Goal: Task Accomplishment & Management: Manage account settings

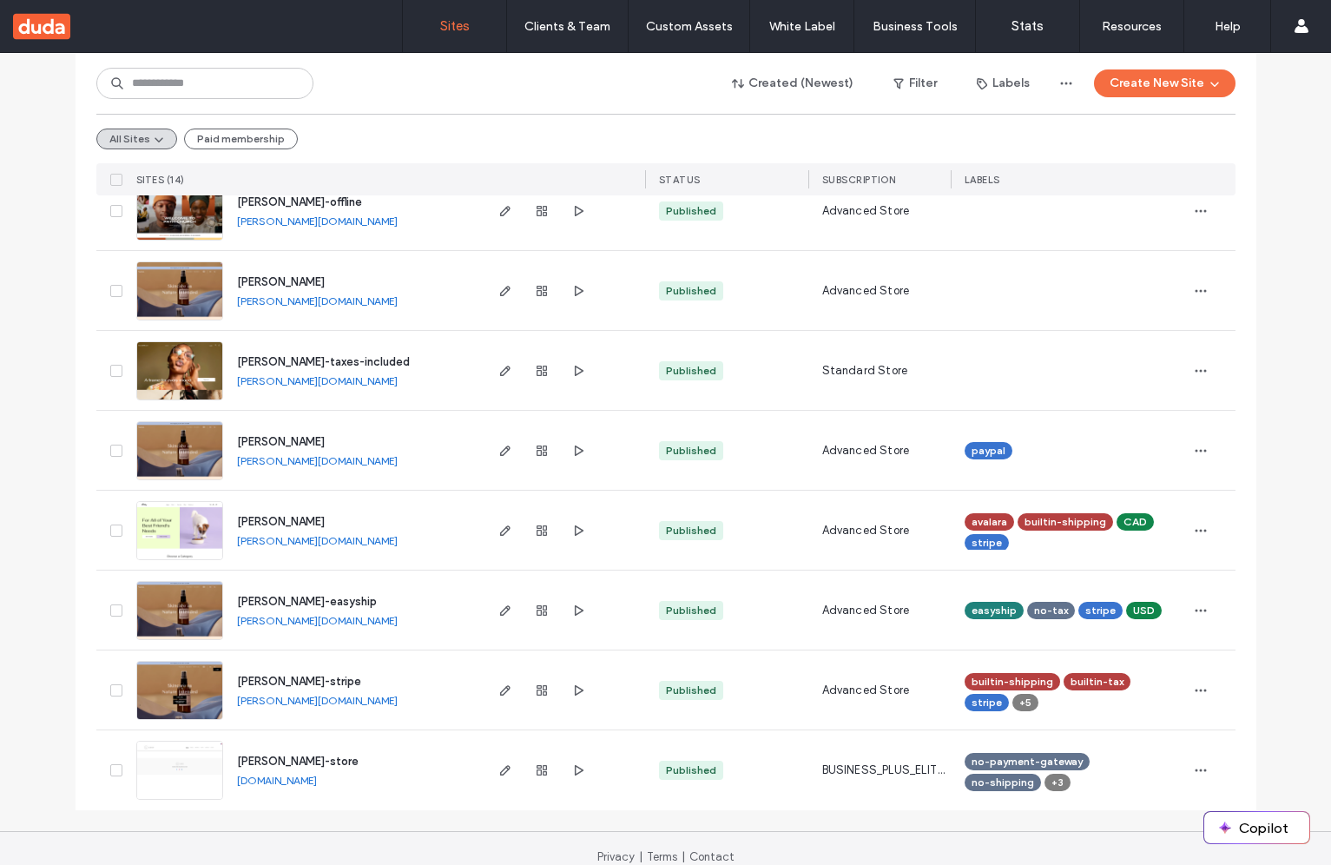
scroll to position [717, 0]
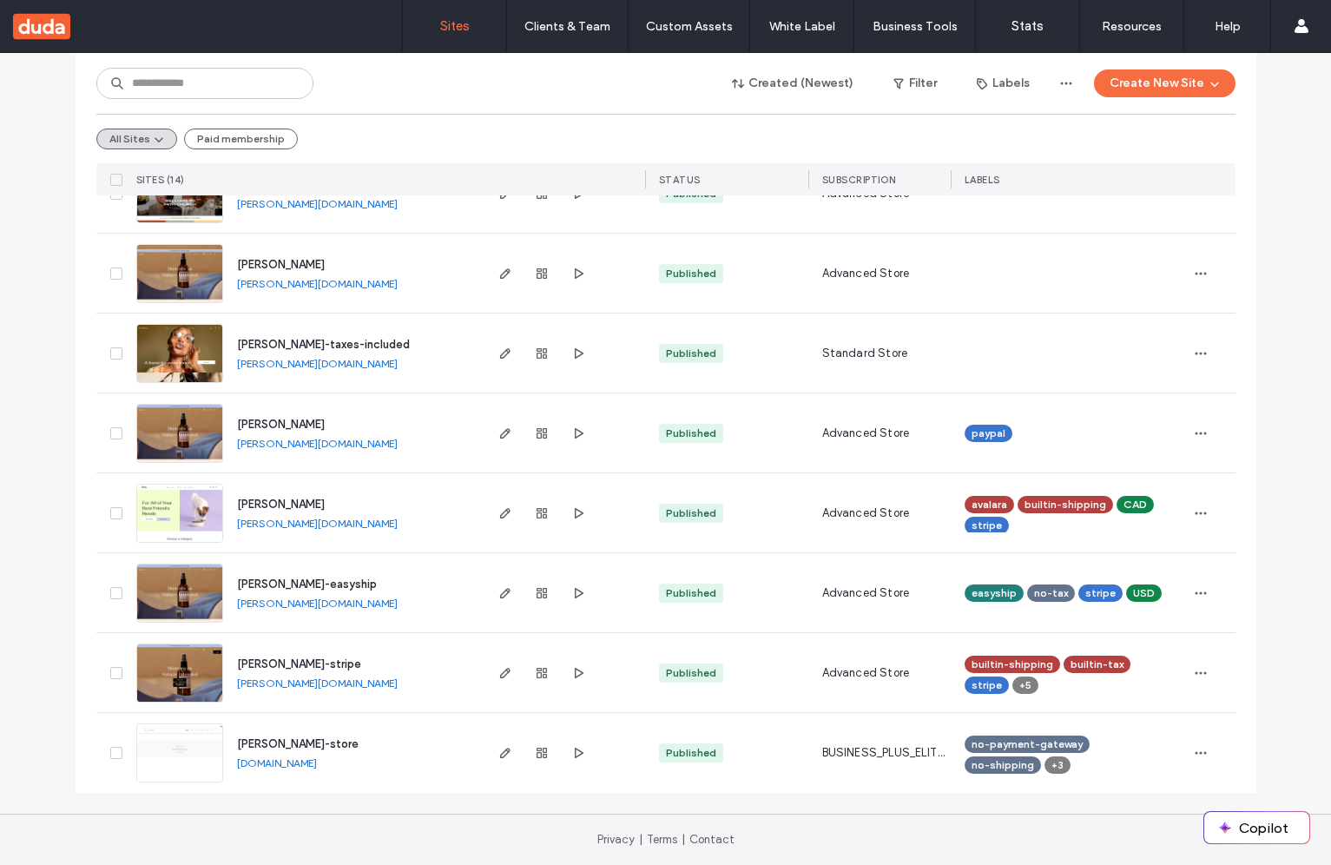
click at [283, 687] on link "[PERSON_NAME][DOMAIN_NAME]" at bounding box center [317, 682] width 161 height 13
click at [548, 676] on div at bounding box center [542, 672] width 94 height 79
click at [535, 675] on icon "button" at bounding box center [542, 673] width 14 height 14
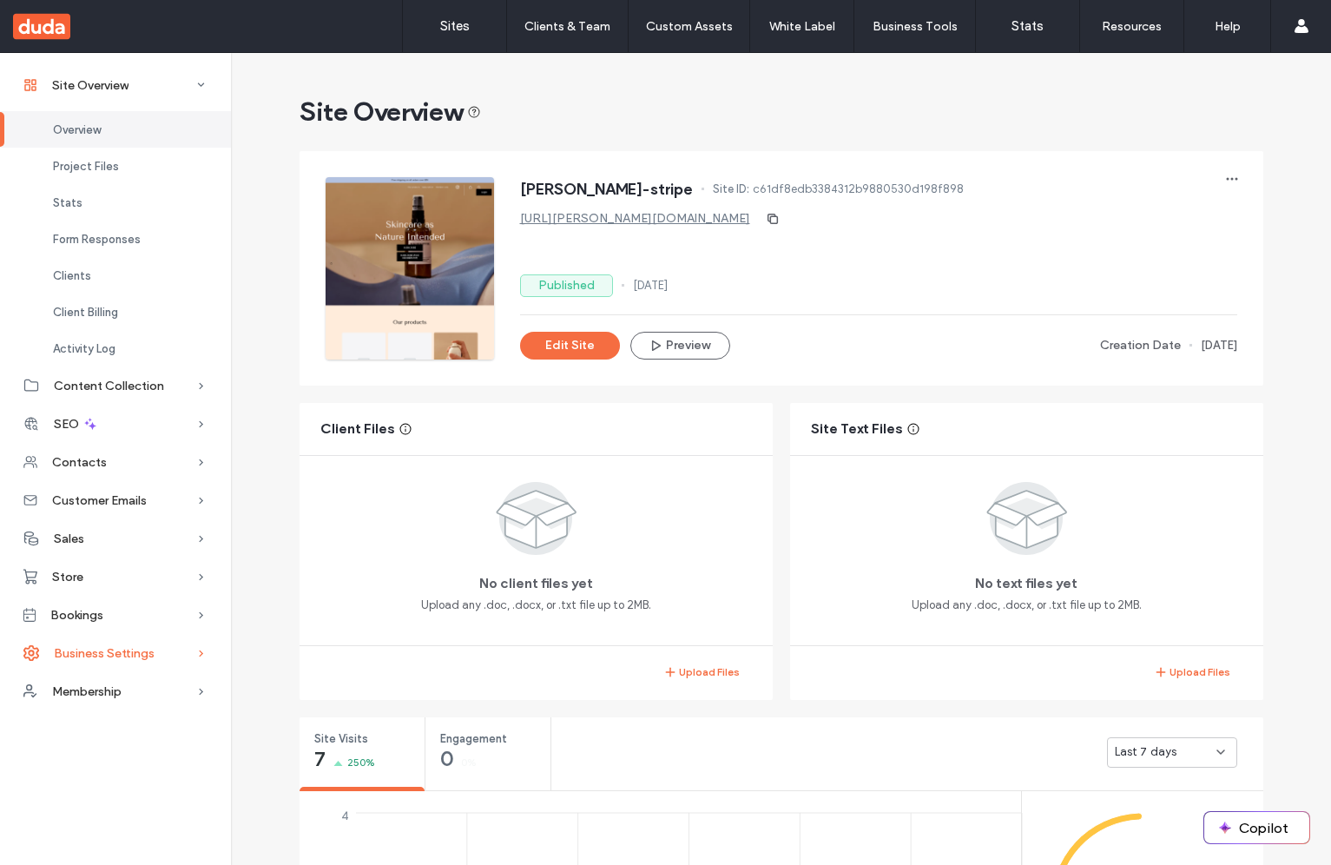
click at [113, 658] on span "Business Settings" at bounding box center [104, 653] width 101 height 15
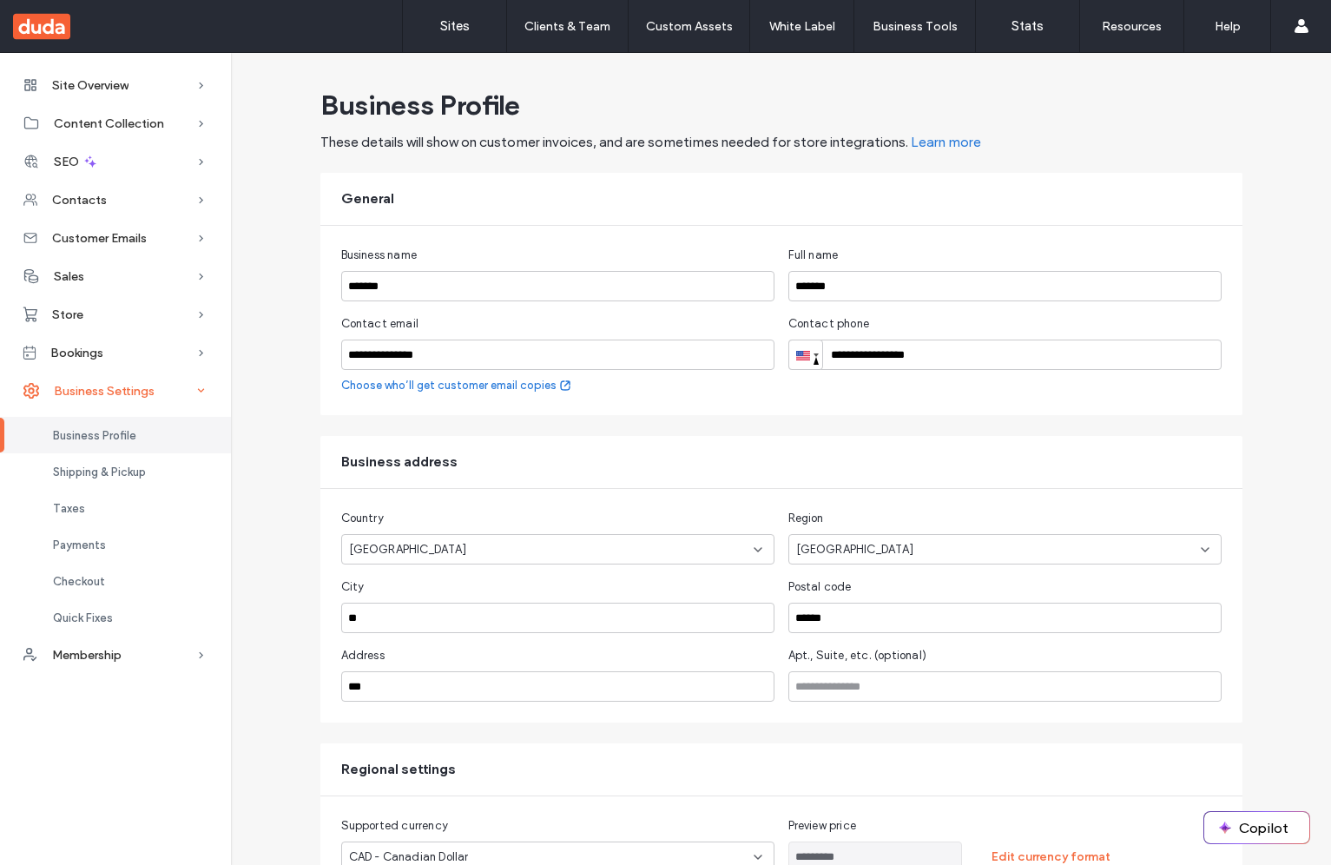
click at [100, 407] on div "Business Settings" at bounding box center [115, 391] width 231 height 38
click at [117, 398] on div "Business Settings" at bounding box center [115, 391] width 231 height 38
click at [125, 584] on div "Checkout" at bounding box center [115, 581] width 231 height 36
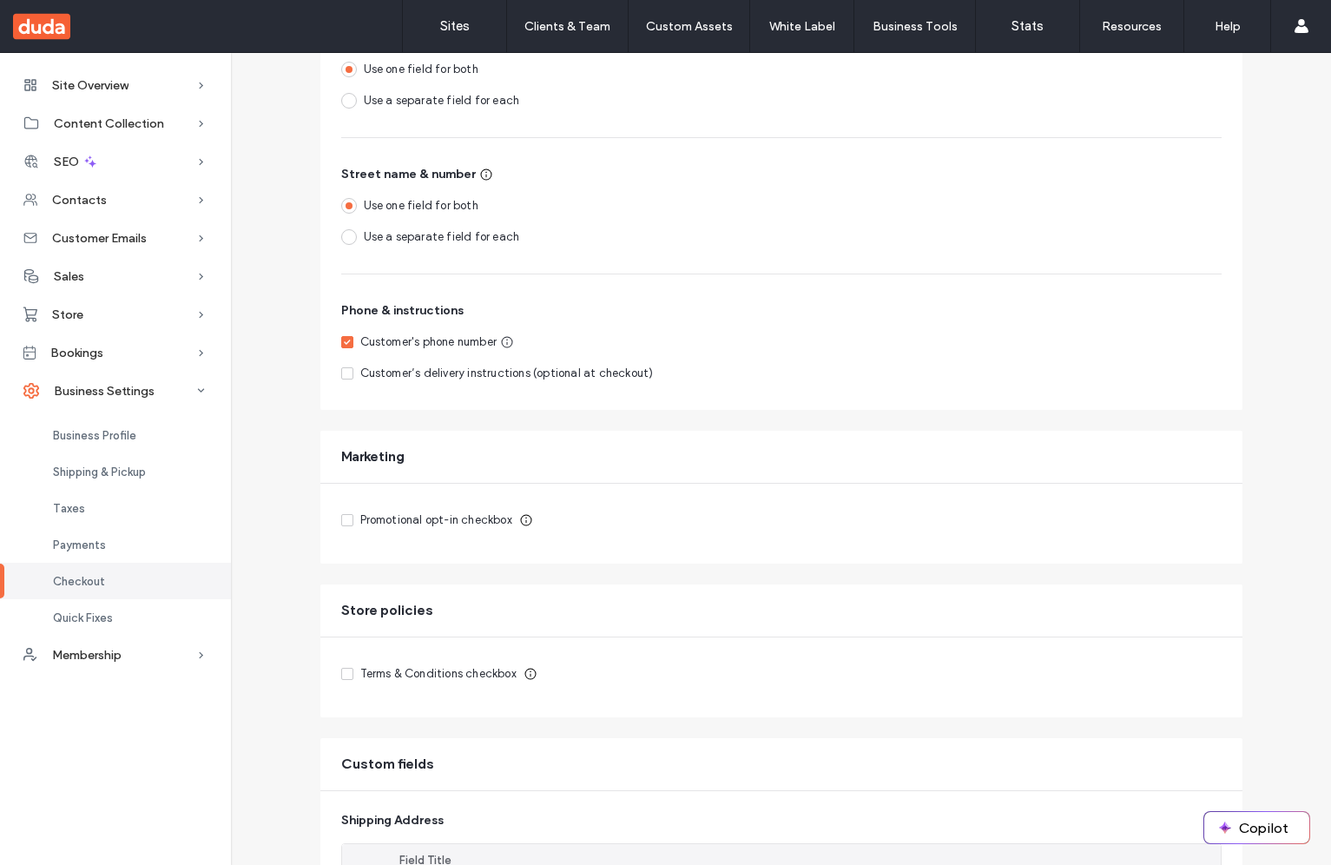
scroll to position [732, 0]
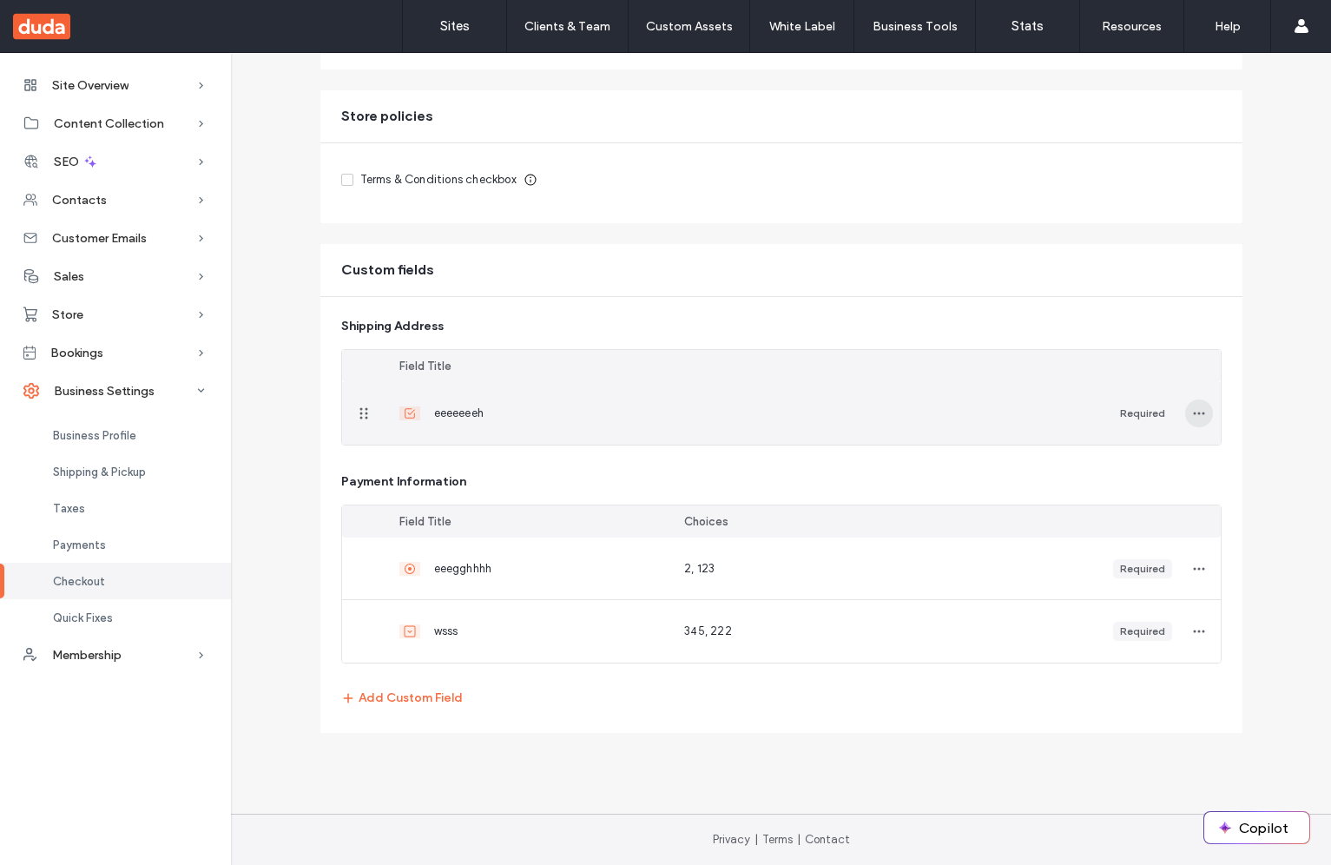
click at [1193, 413] on use "button" at bounding box center [1198, 413] width 11 height 3
click at [1125, 487] on div "Delete" at bounding box center [1129, 488] width 155 height 33
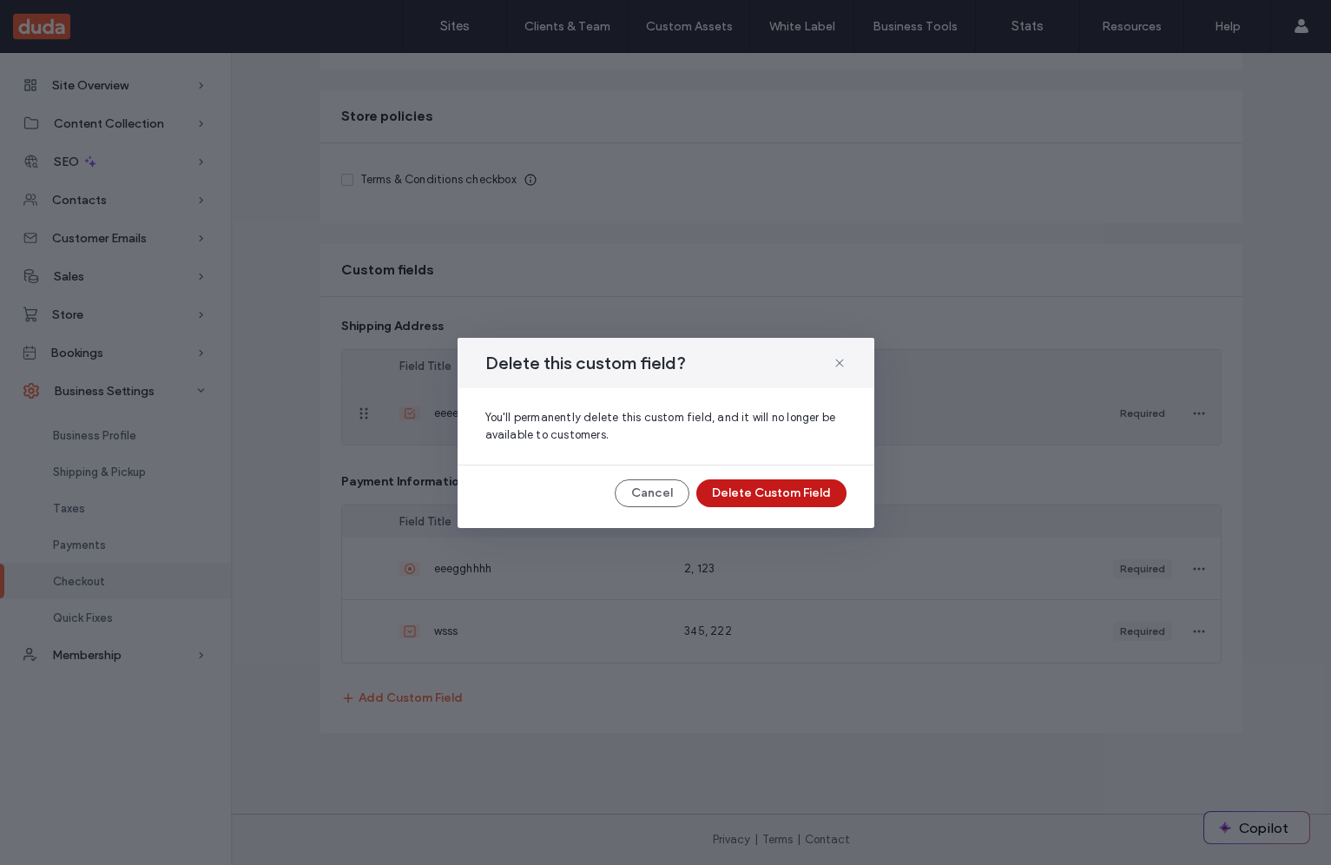
click at [736, 496] on button "Delete Custom Field" at bounding box center [771, 493] width 150 height 28
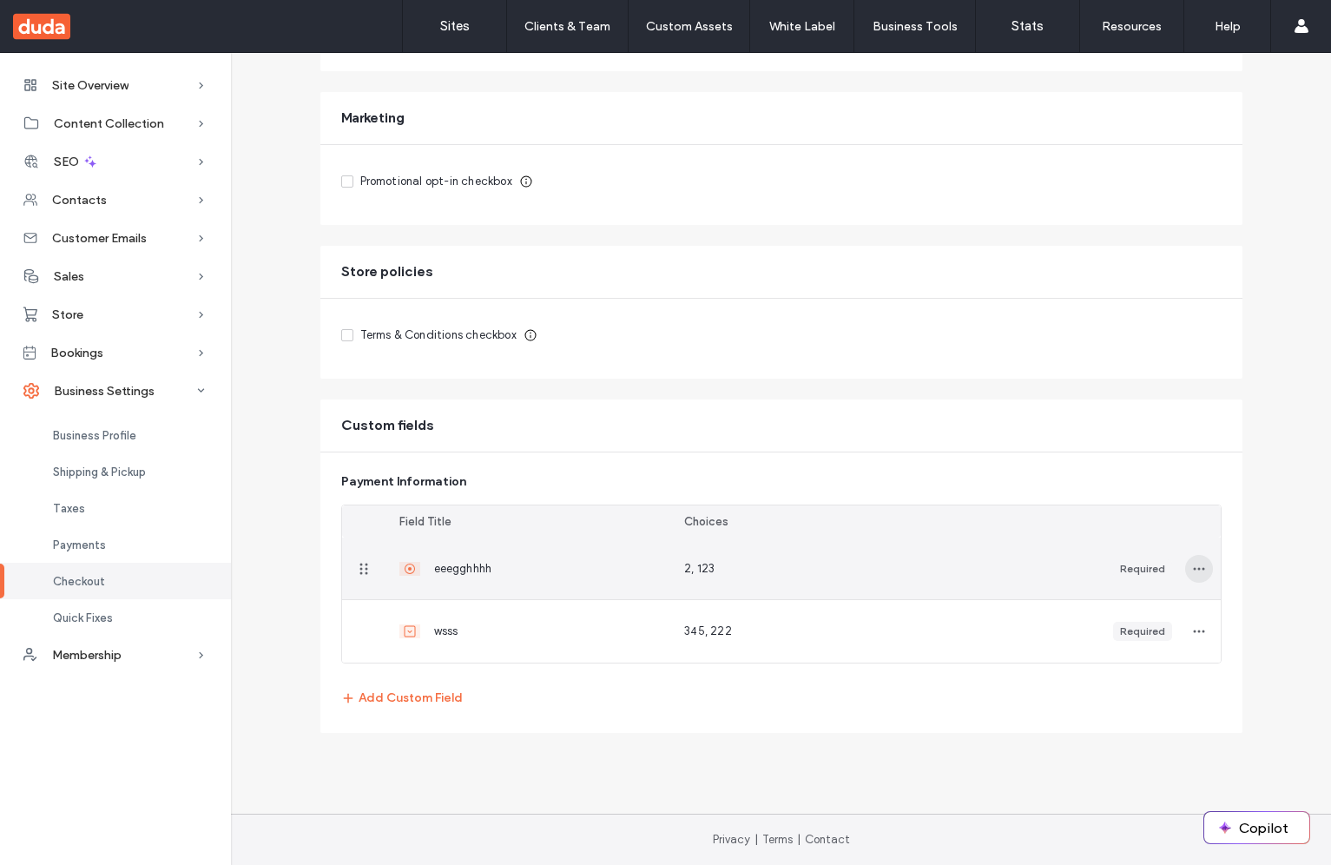
click at [1192, 571] on icon "button" at bounding box center [1199, 569] width 14 height 14
click at [1105, 635] on span "Delete" at bounding box center [1103, 643] width 34 height 17
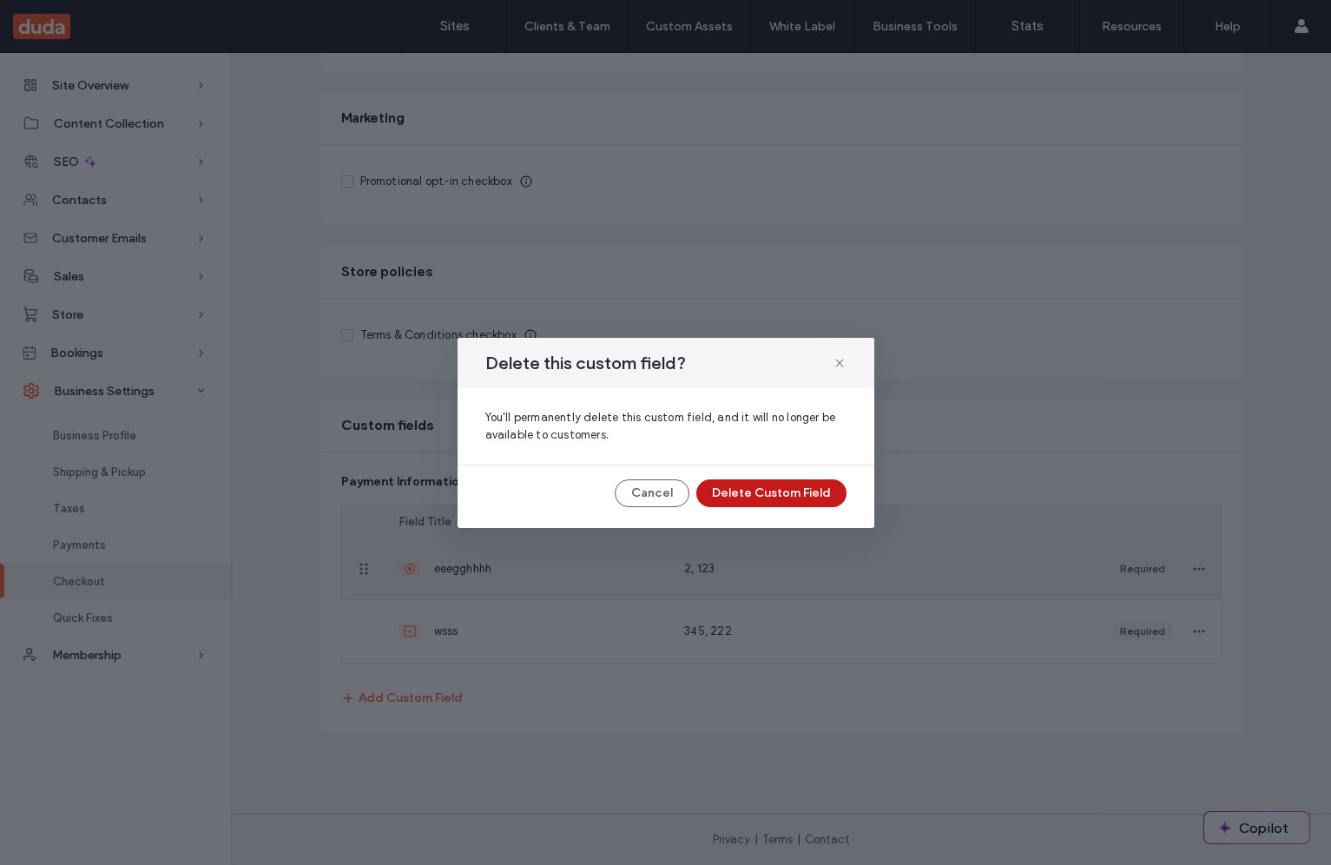
click at [771, 485] on button "Delete Custom Field" at bounding box center [771, 493] width 150 height 28
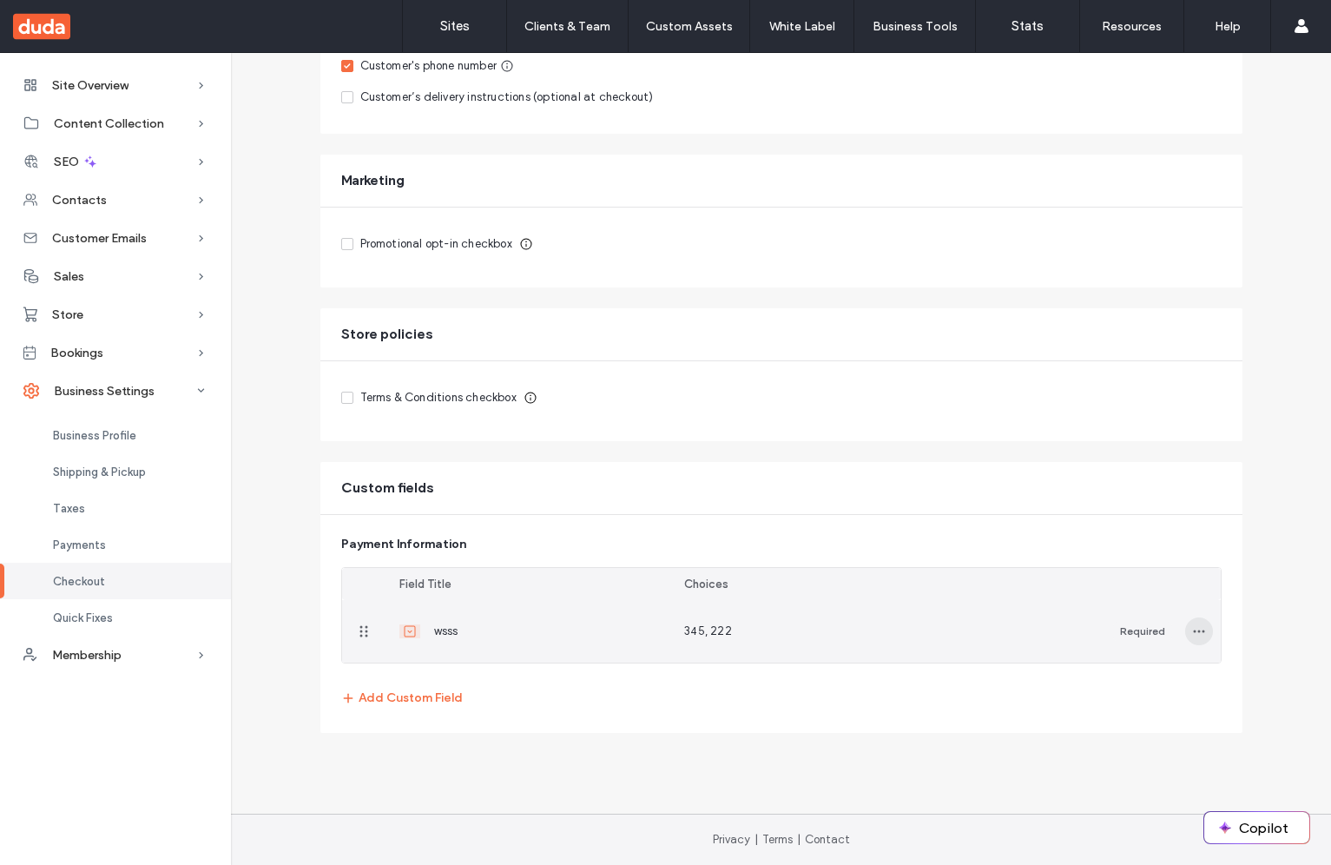
click at [1204, 630] on span "button" at bounding box center [1199, 631] width 28 height 28
click at [1120, 708] on span "Delete" at bounding box center [1103, 705] width 34 height 17
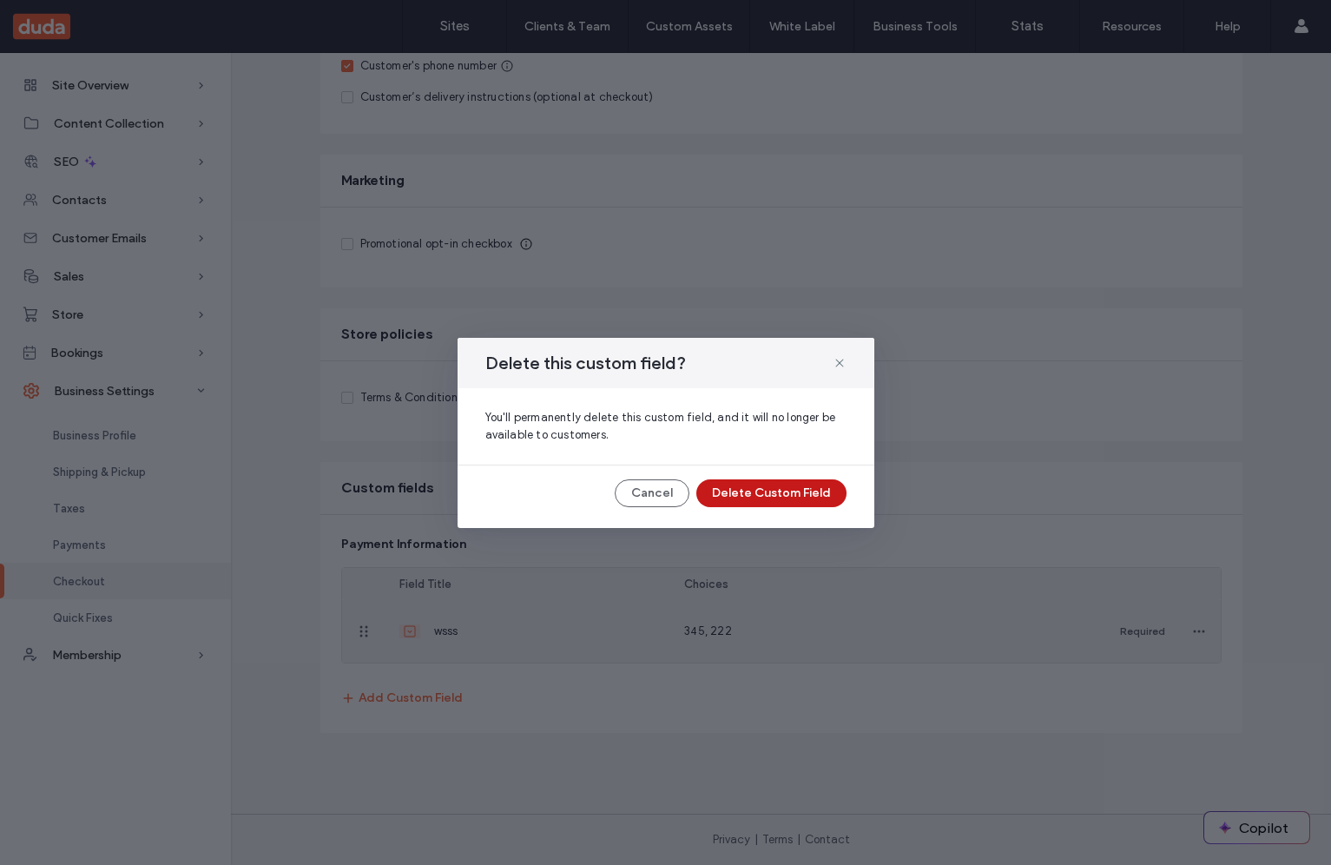
click at [772, 502] on button "Delete Custom Field" at bounding box center [771, 493] width 150 height 28
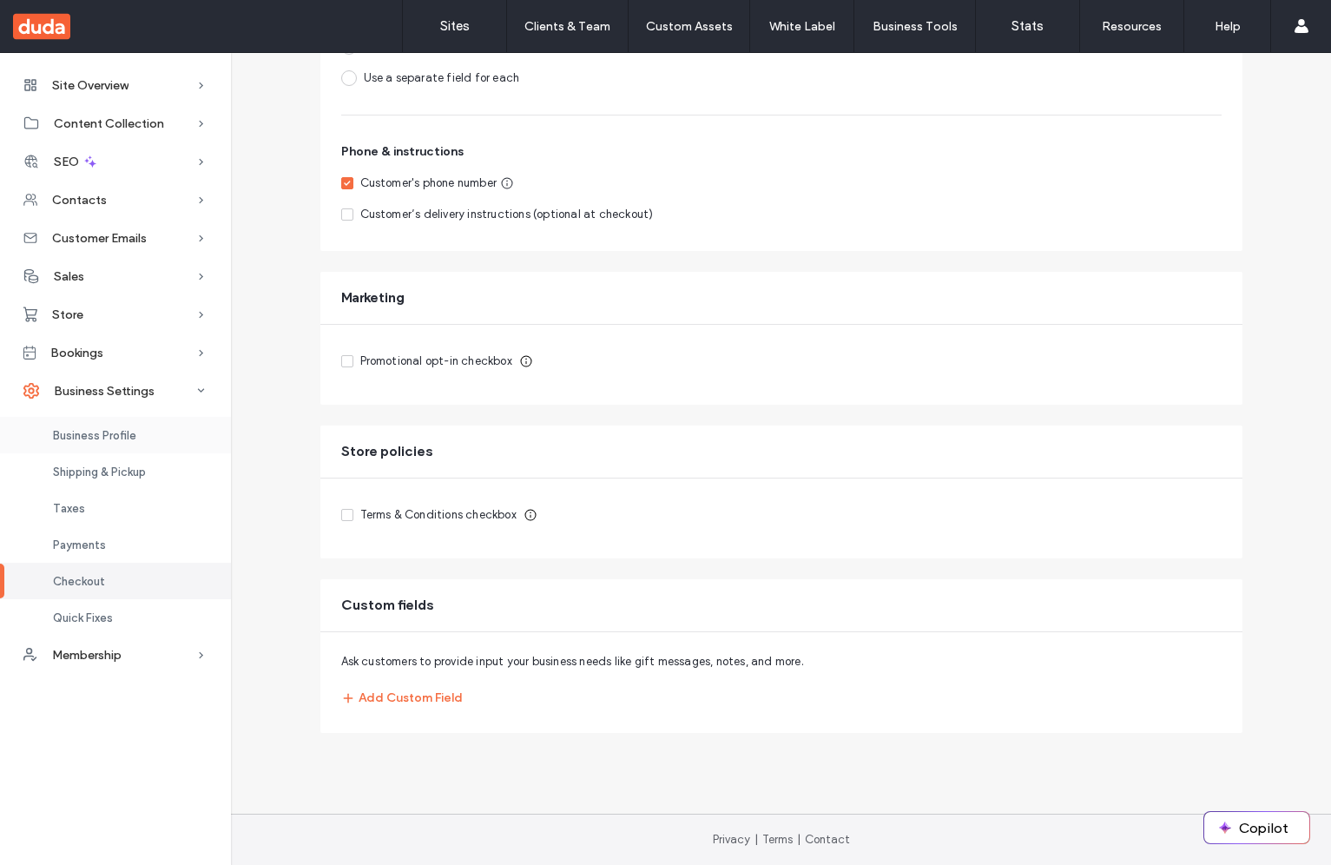
scroll to position [397, 0]
click at [136, 282] on div "Sales" at bounding box center [115, 276] width 231 height 38
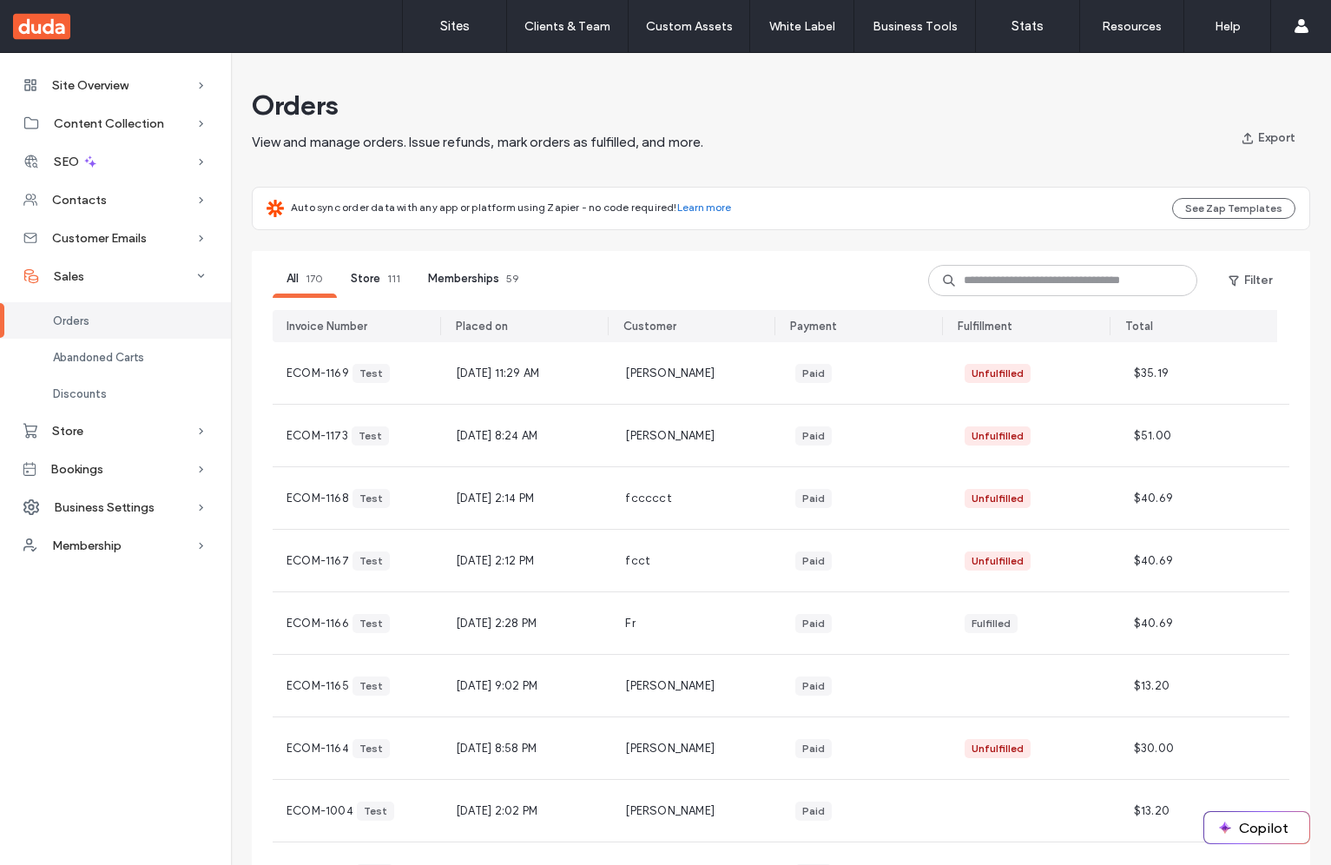
click at [119, 326] on div "Orders" at bounding box center [115, 320] width 231 height 36
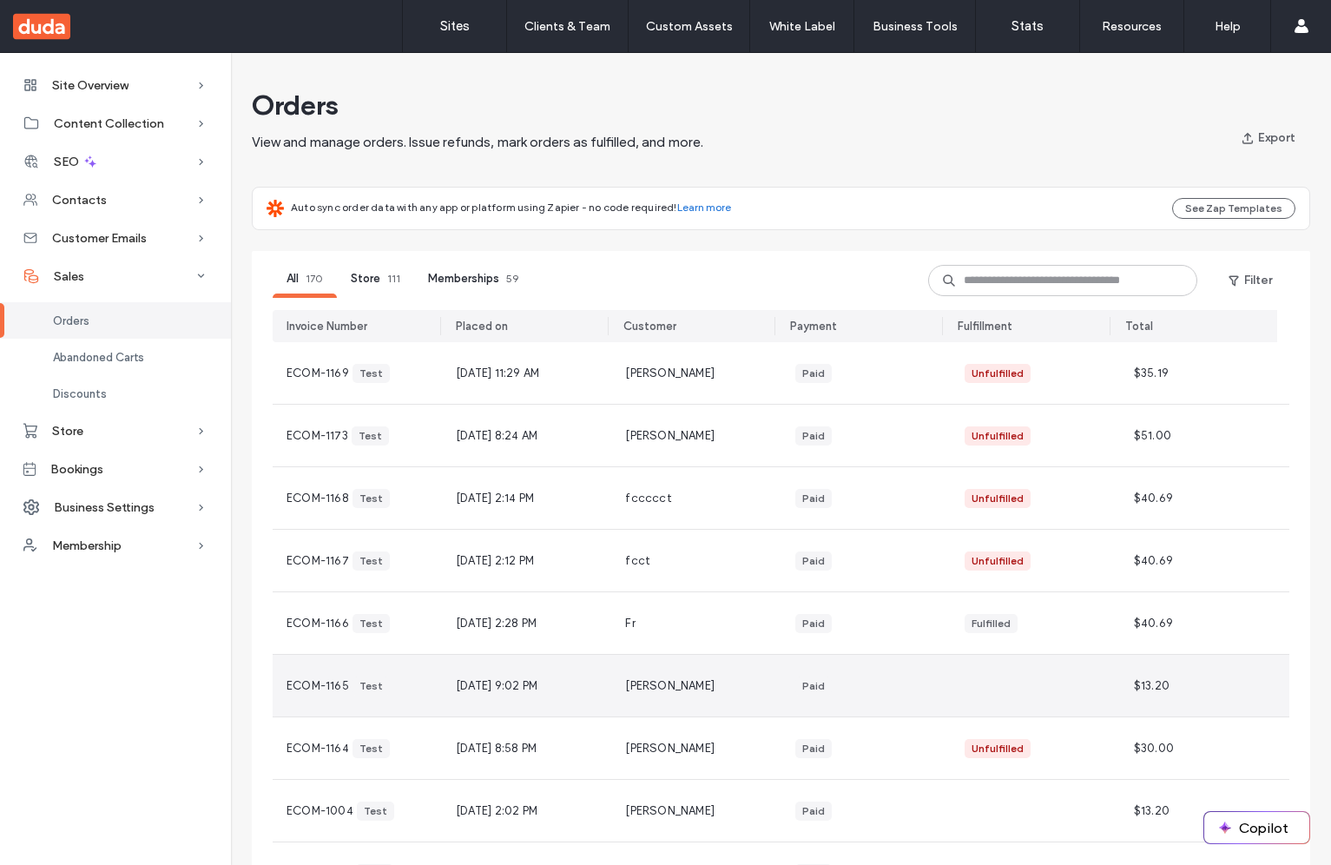
scroll to position [182, 0]
